Goal: Check status: Check status

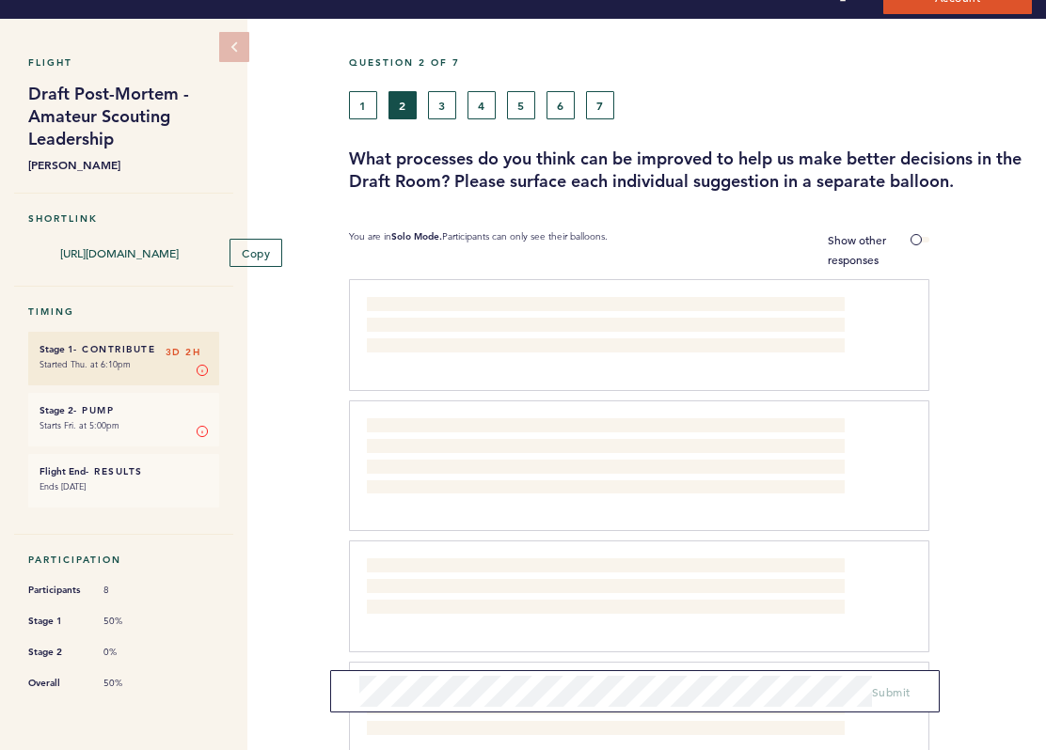
scroll to position [15, 0]
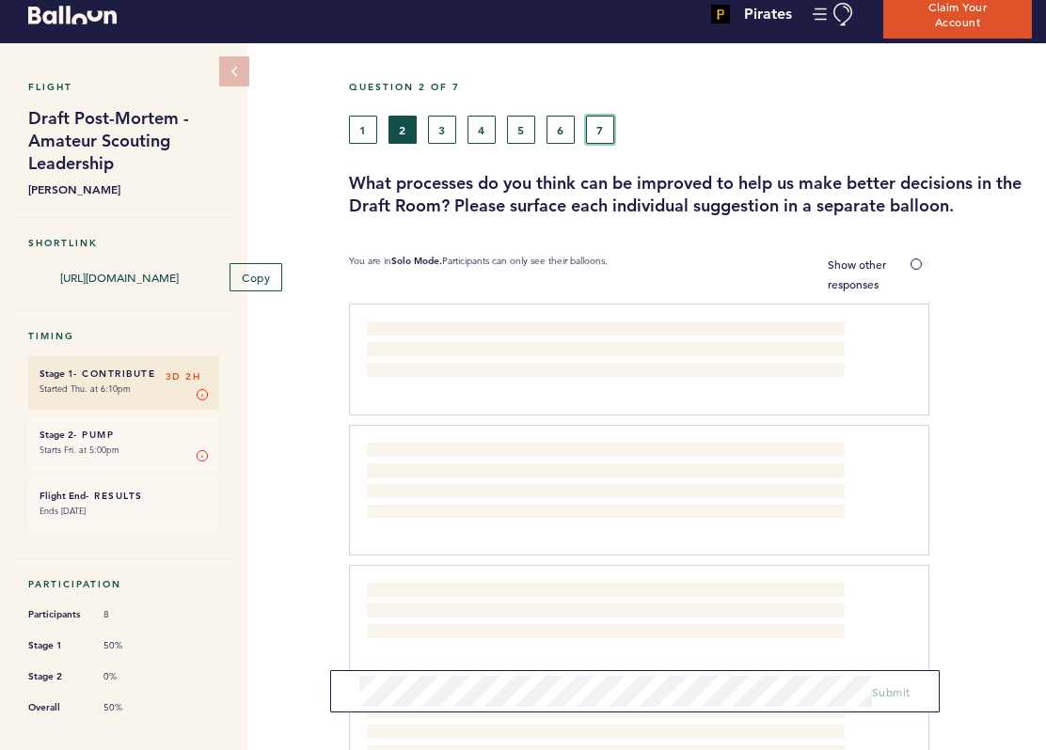
click at [601, 124] on button "7" at bounding box center [600, 130] width 28 height 28
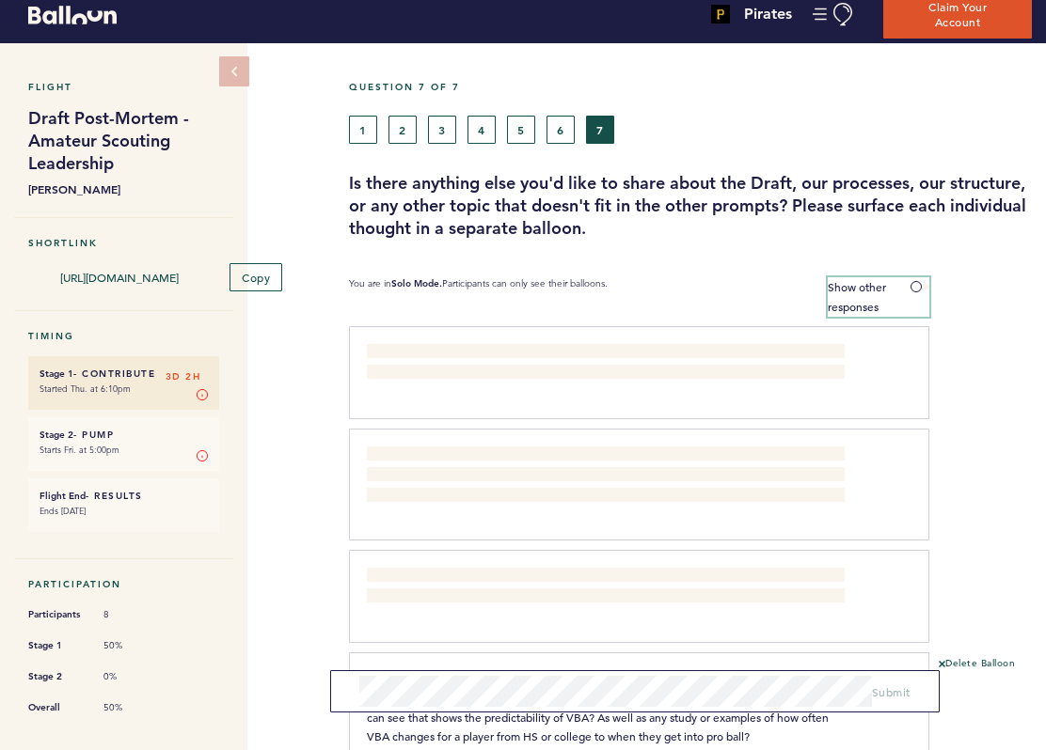
click at [917, 287] on span at bounding box center [919, 287] width 19 height 6
click at [0, 0] on input "Show other responses" at bounding box center [0, 0] width 0 height 0
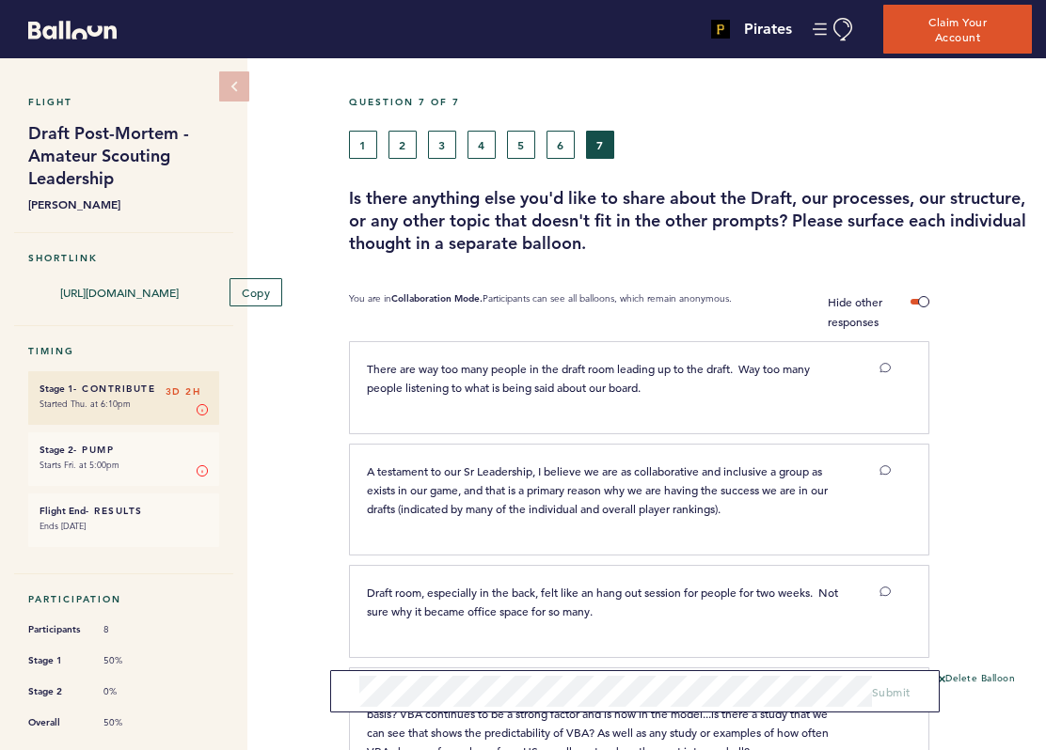
click at [395, 121] on div "Question 7 of 7" at bounding box center [690, 113] width 711 height 35
click at [402, 141] on button "2" at bounding box center [402, 145] width 28 height 28
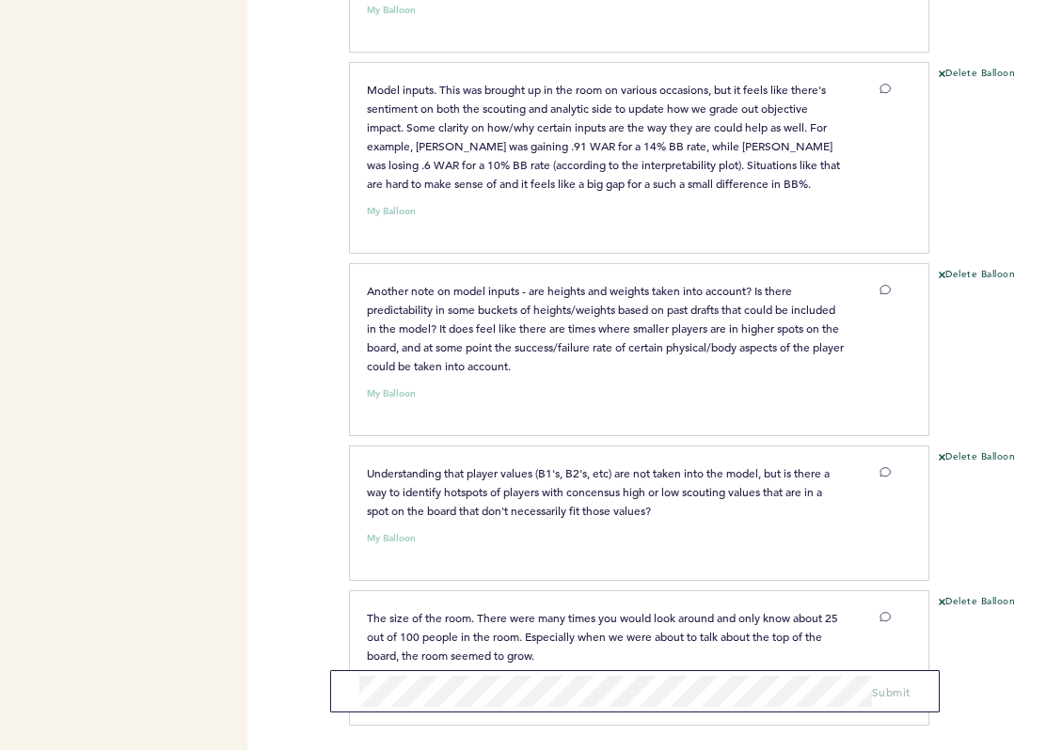
scroll to position [1241, 0]
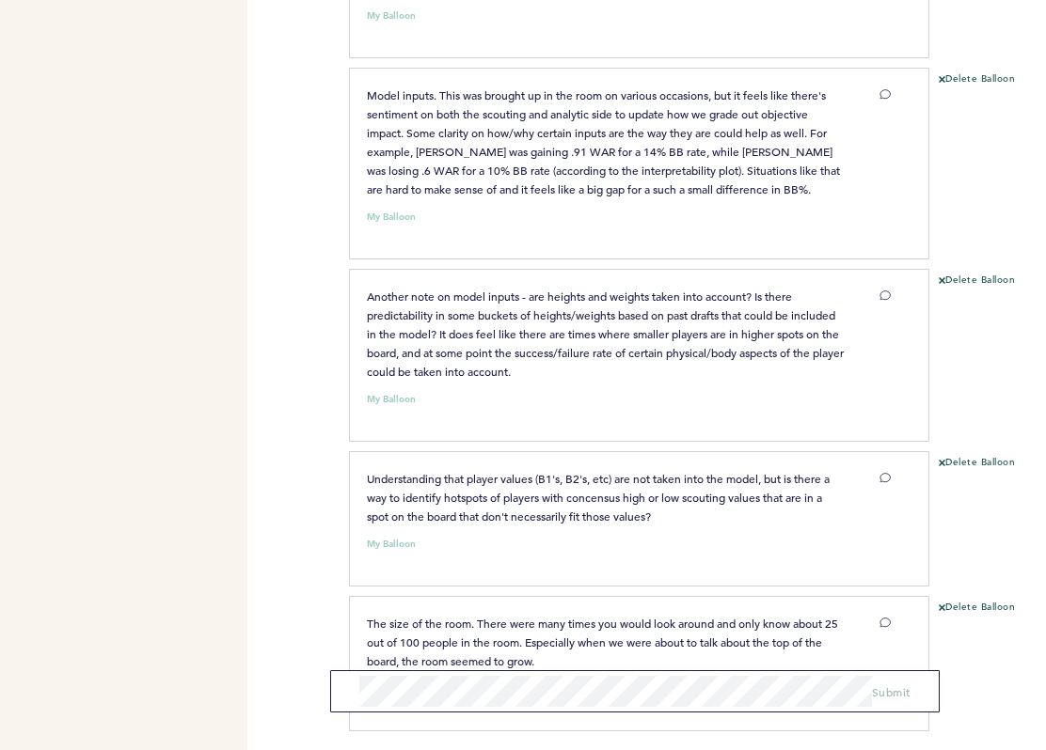
click at [301, 298] on div "Pirates [EMAIL_ADDRESS][PERSON_NAME][DOMAIN_NAME] Team Domain: pirates Notifica…" at bounding box center [523, 375] width 1046 height 750
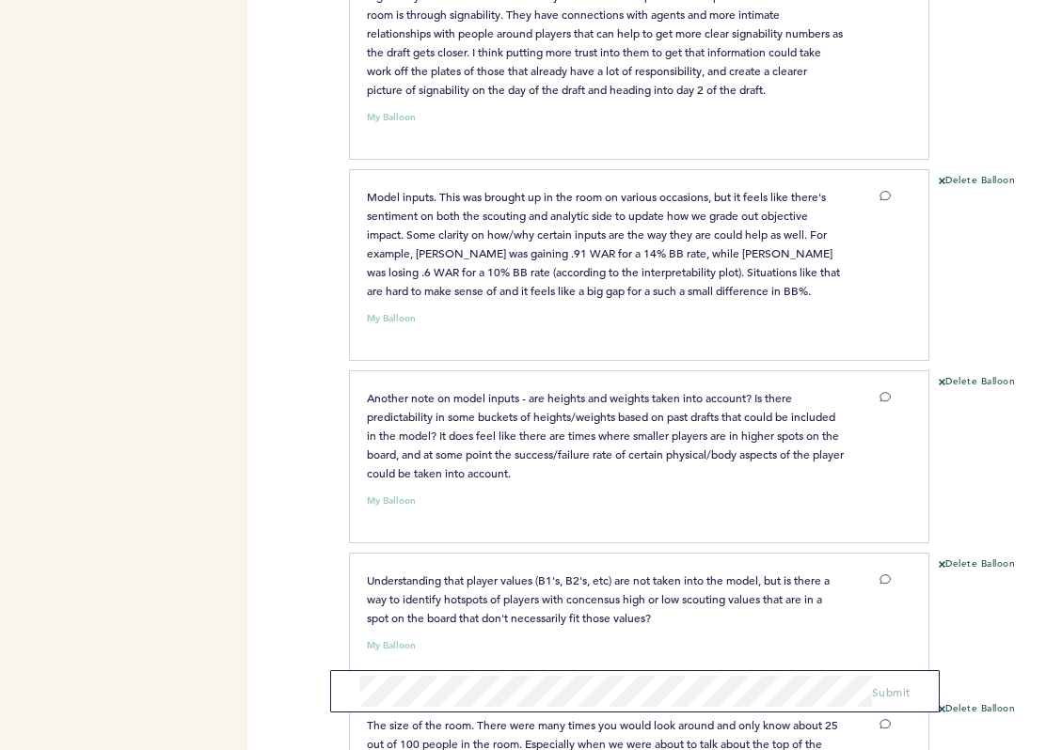
scroll to position [1317, 0]
